Goal: Check status: Check status

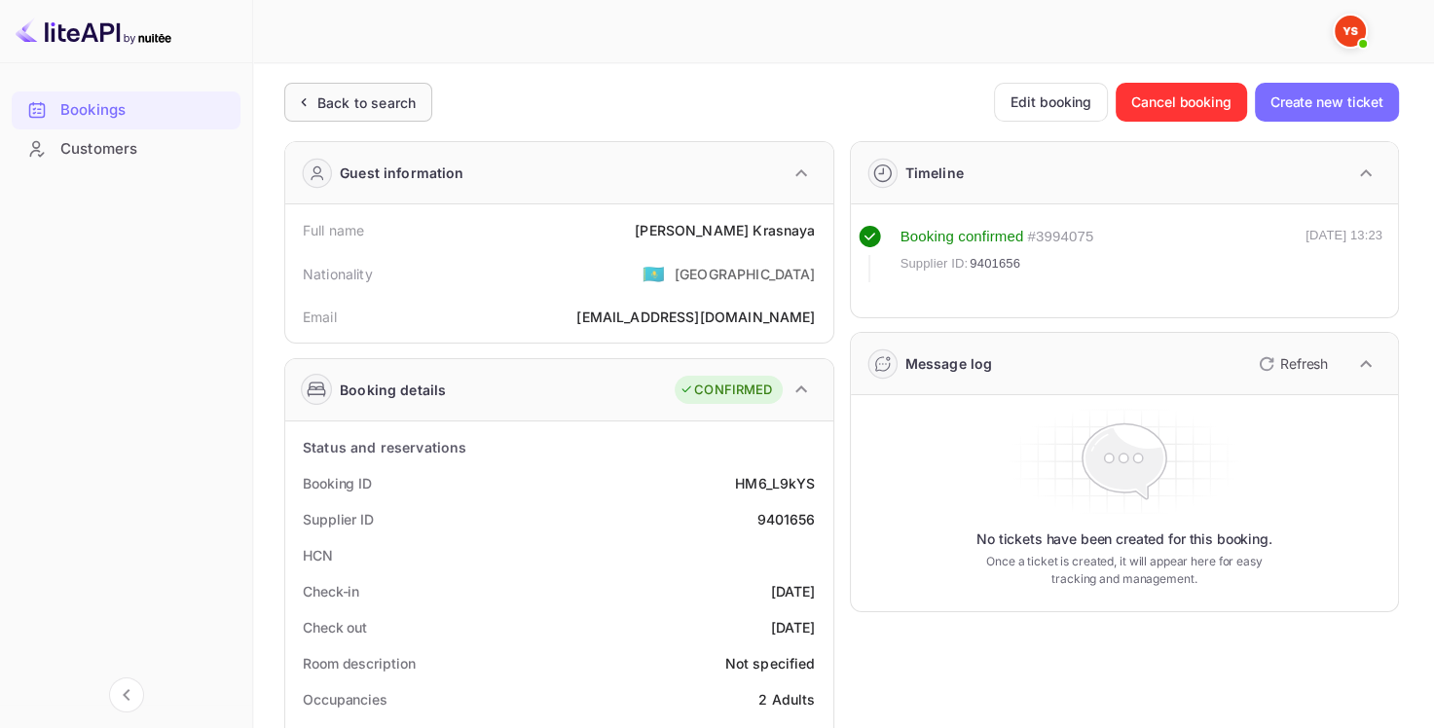
click at [379, 103] on div "Back to search" at bounding box center [366, 102] width 98 height 20
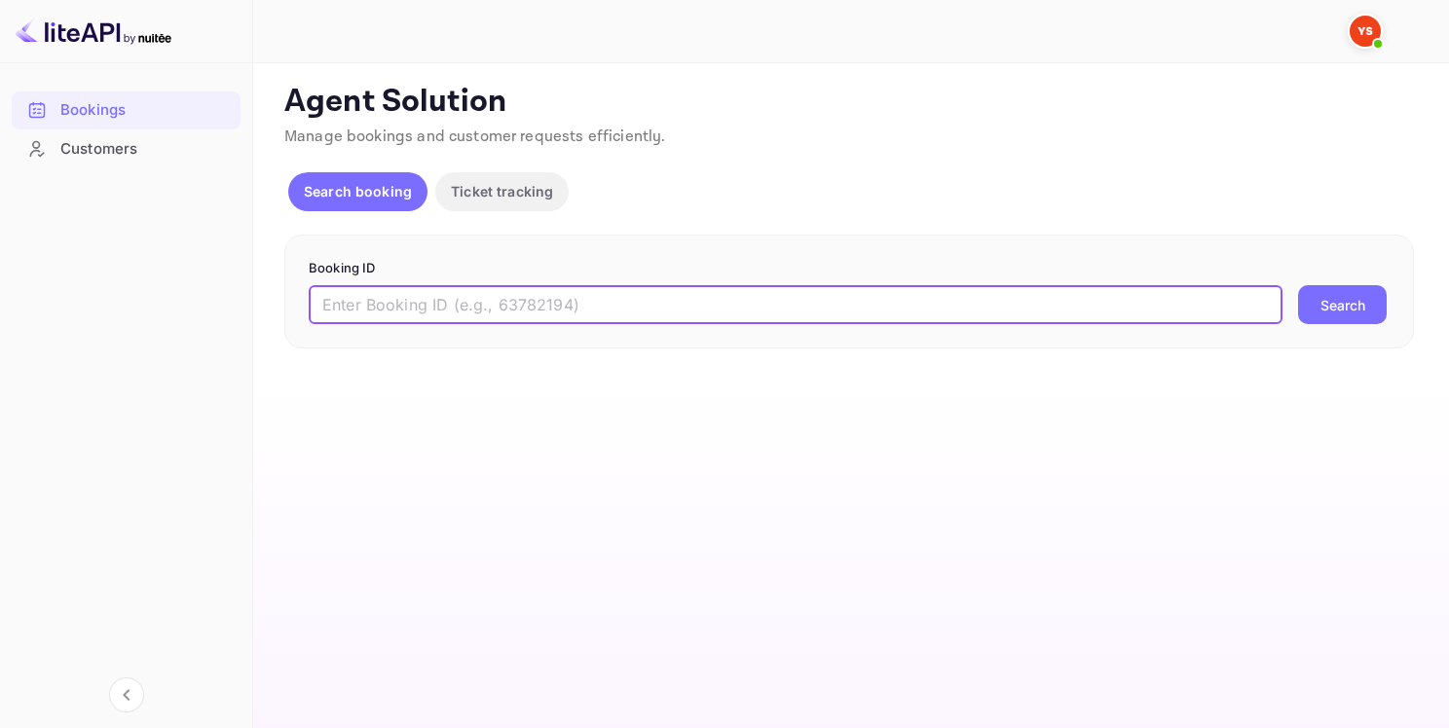
click at [459, 301] on input "text" at bounding box center [796, 304] width 974 height 39
paste input "8858641"
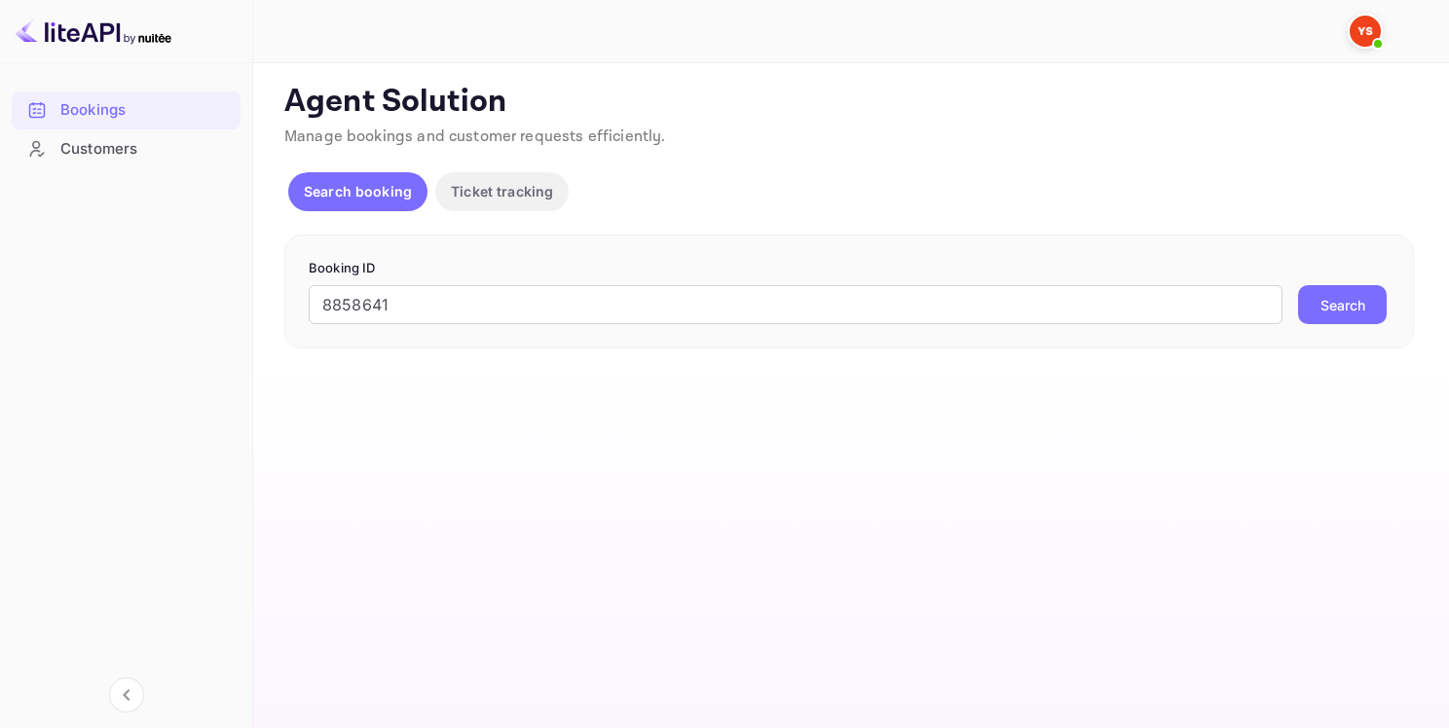
click at [1319, 306] on button "Search" at bounding box center [1342, 304] width 89 height 39
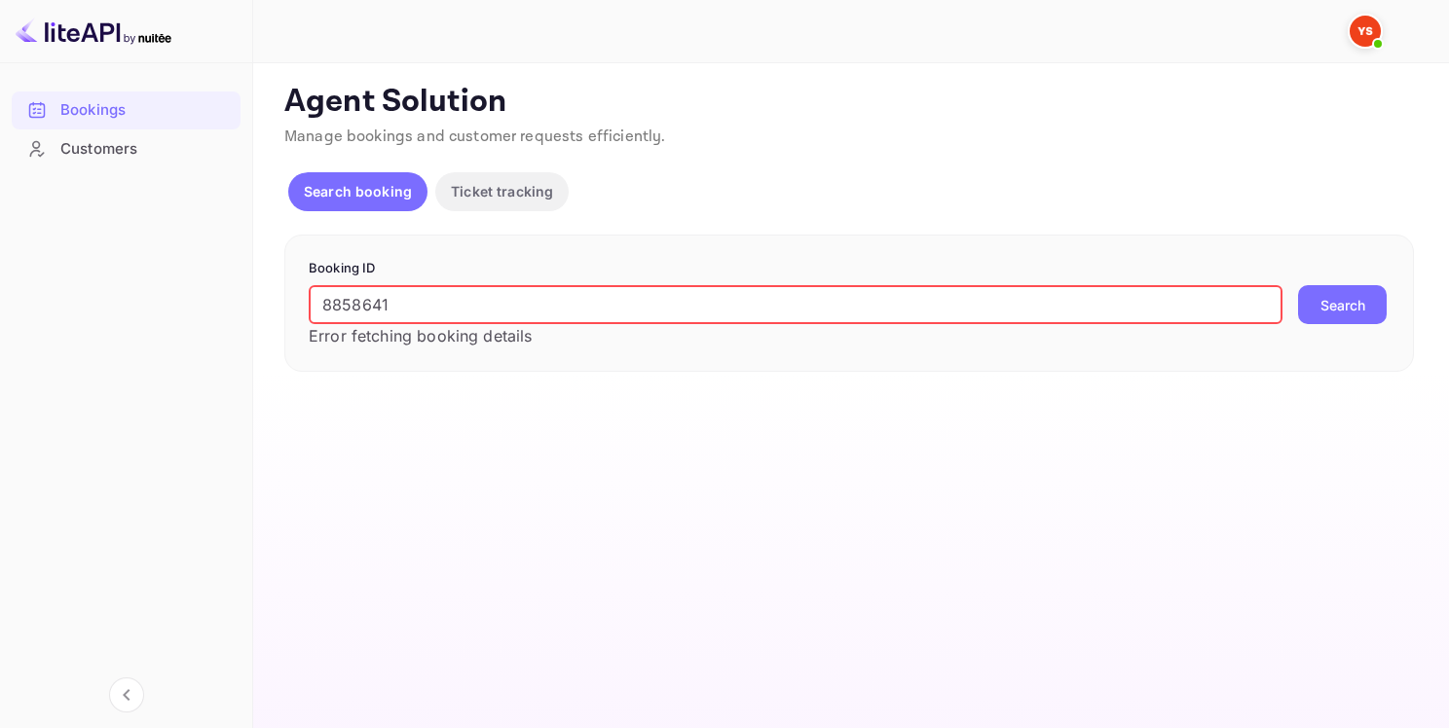
drag, startPoint x: 394, startPoint y: 307, endPoint x: 279, endPoint y: 312, distance: 115.0
click at [279, 312] on div "Ticket Affiliate URL [URL][DOMAIN_NAME] Business partner name Nuitee Travel Cus…" at bounding box center [851, 227] width 1149 height 289
paste input "text"
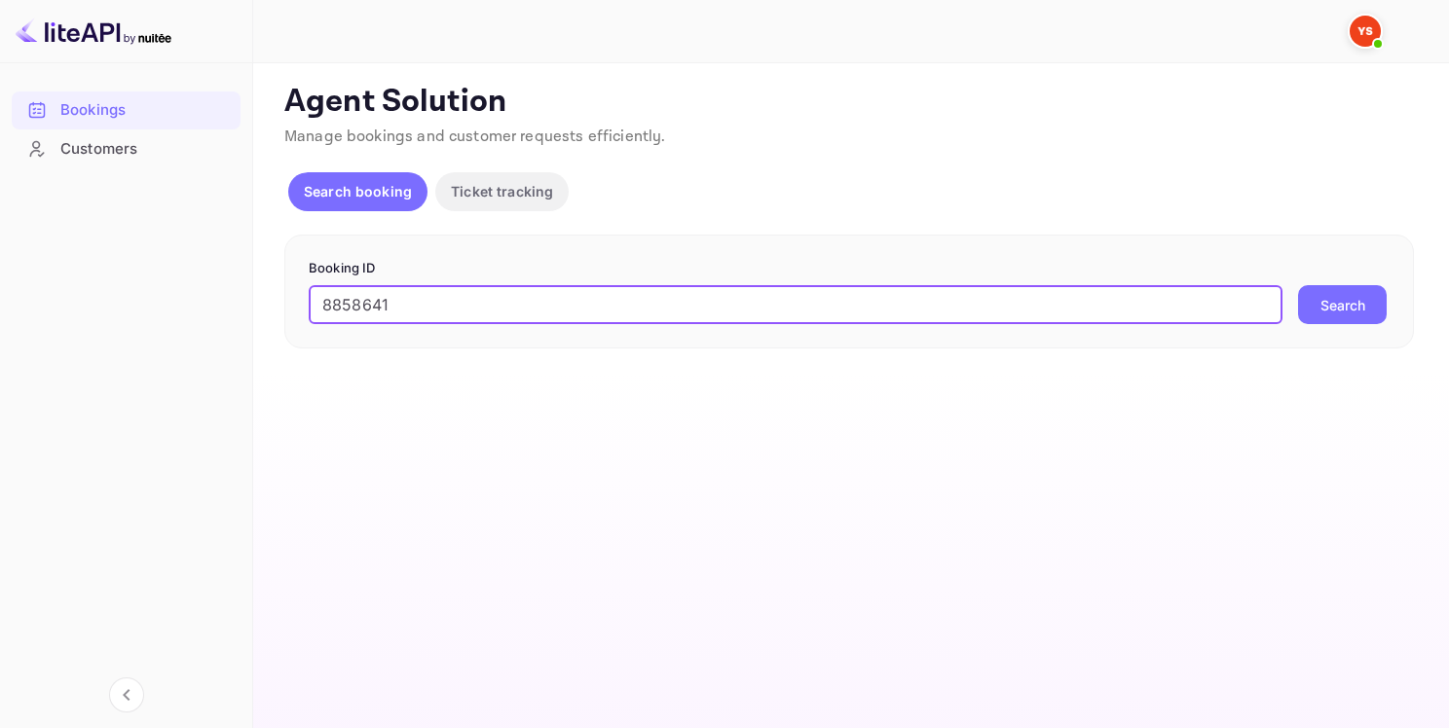
type input "8858641"
click at [1359, 308] on button "Search" at bounding box center [1342, 304] width 89 height 39
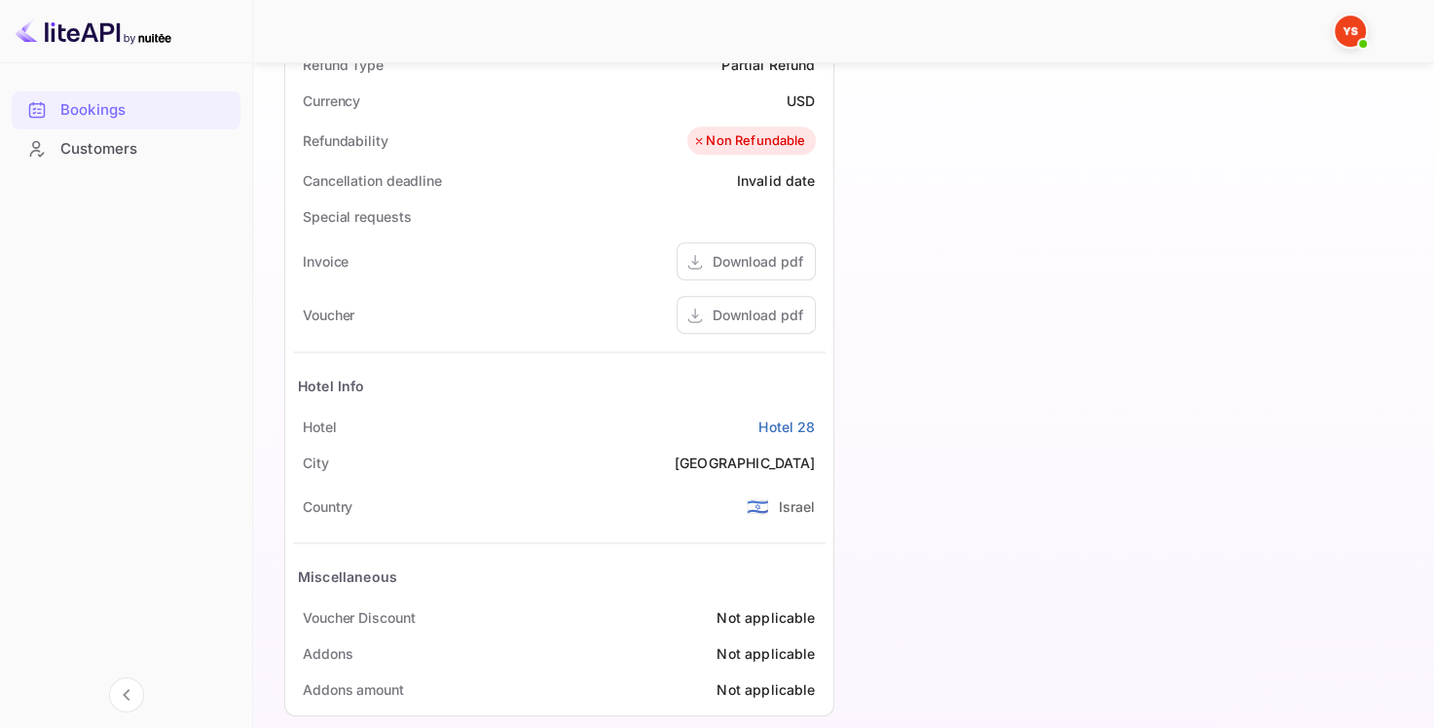
scroll to position [802, 0]
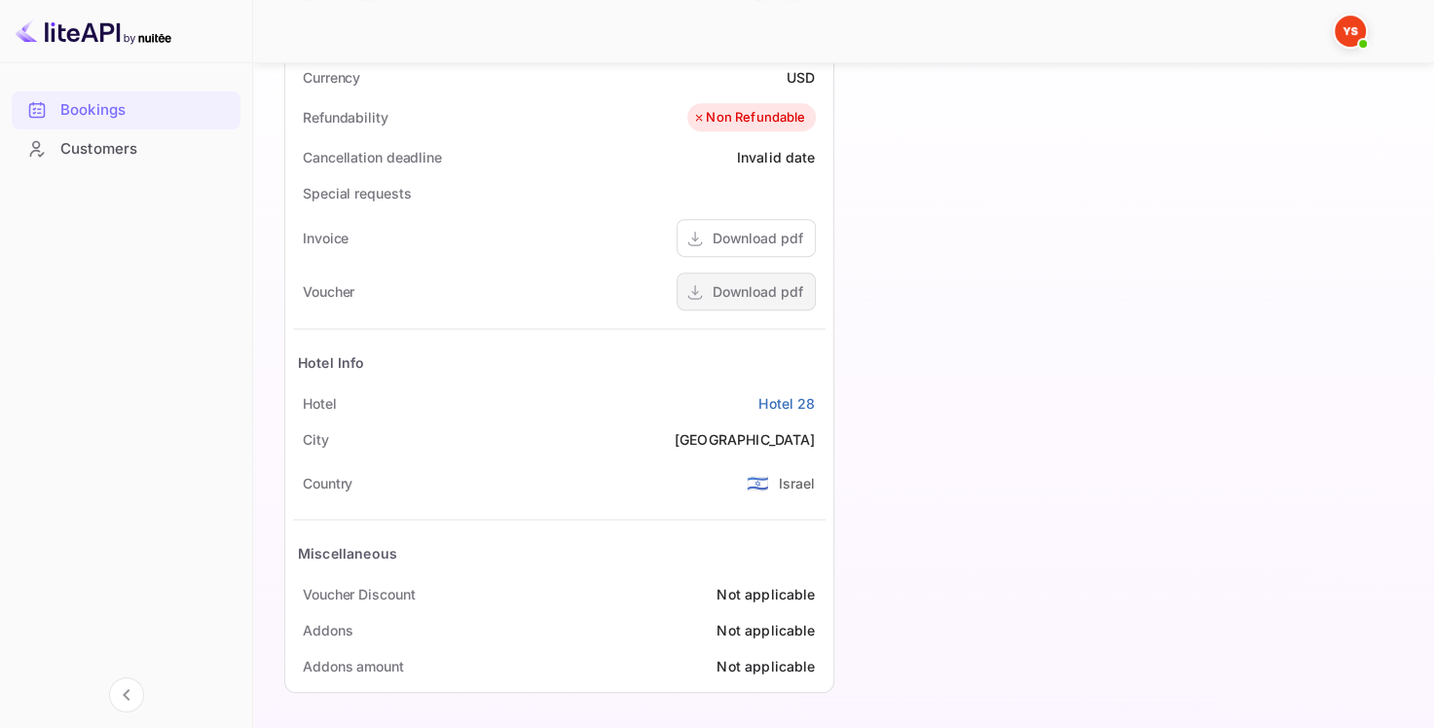
click at [753, 294] on div "Download pdf" at bounding box center [758, 291] width 91 height 20
